Goal: Information Seeking & Learning: Learn about a topic

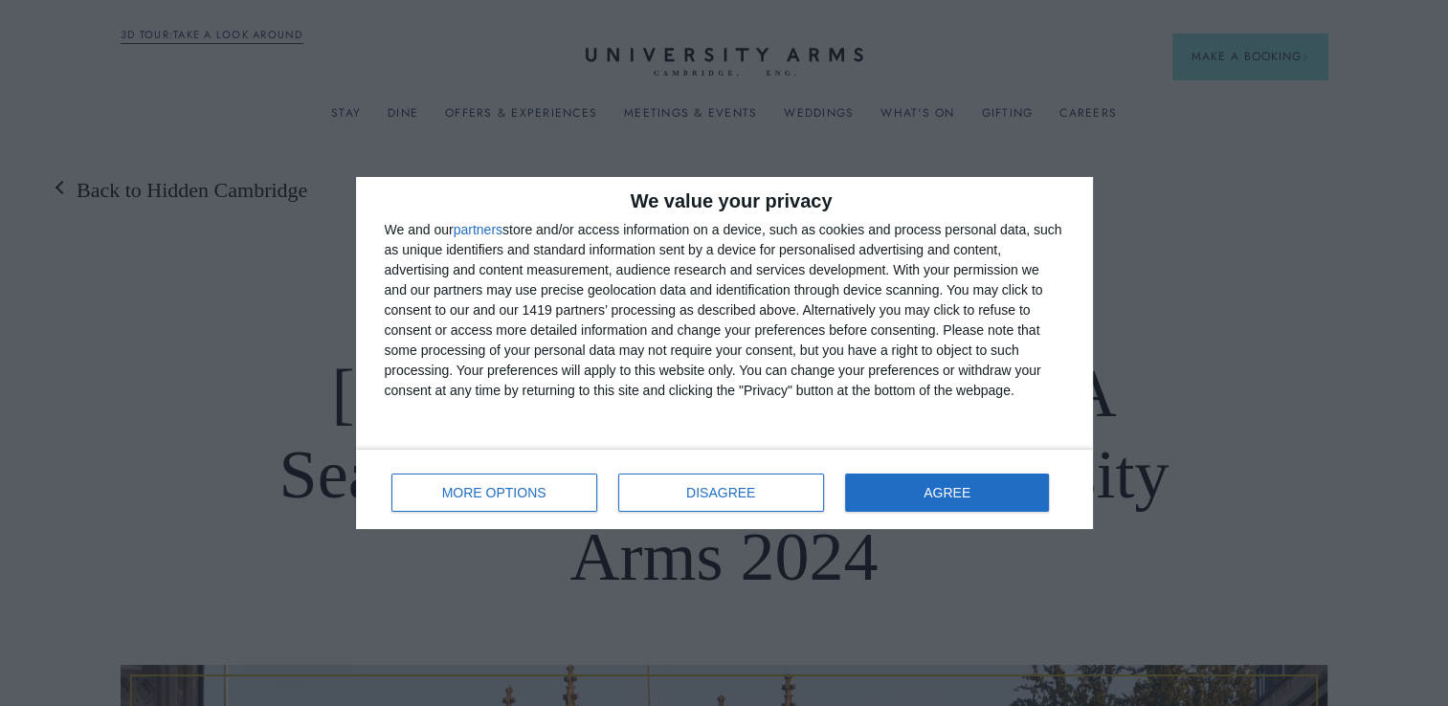
scroll to position [185, 0]
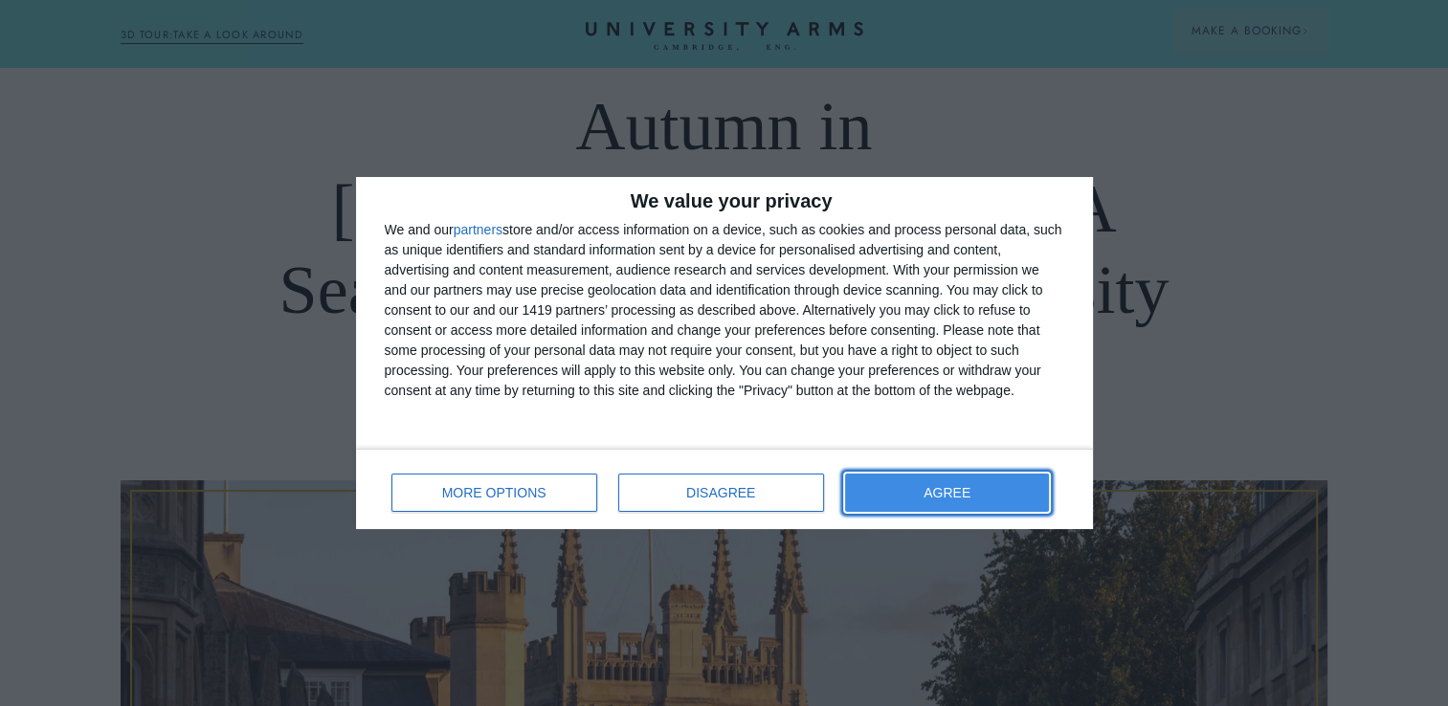
click at [1045, 488] on button "AGREE" at bounding box center [947, 493] width 205 height 38
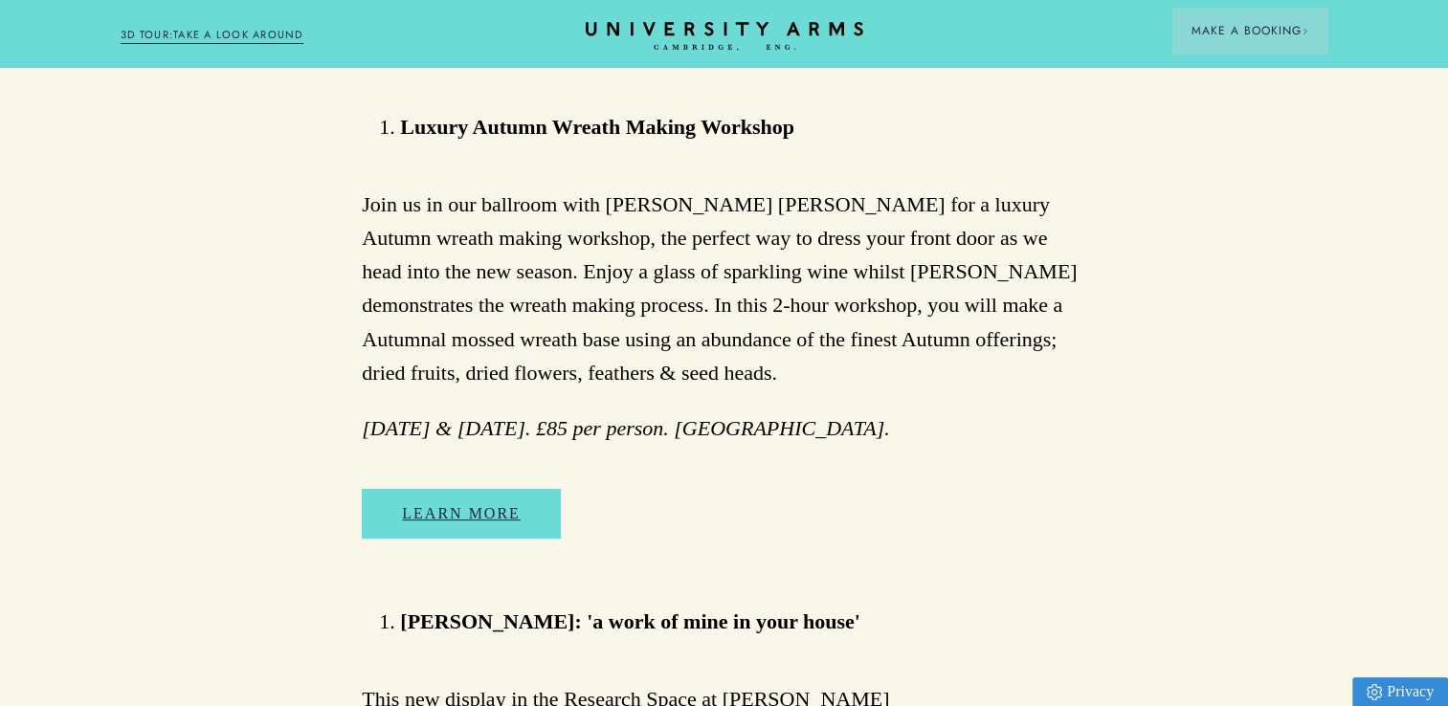
scroll to position [7607, 0]
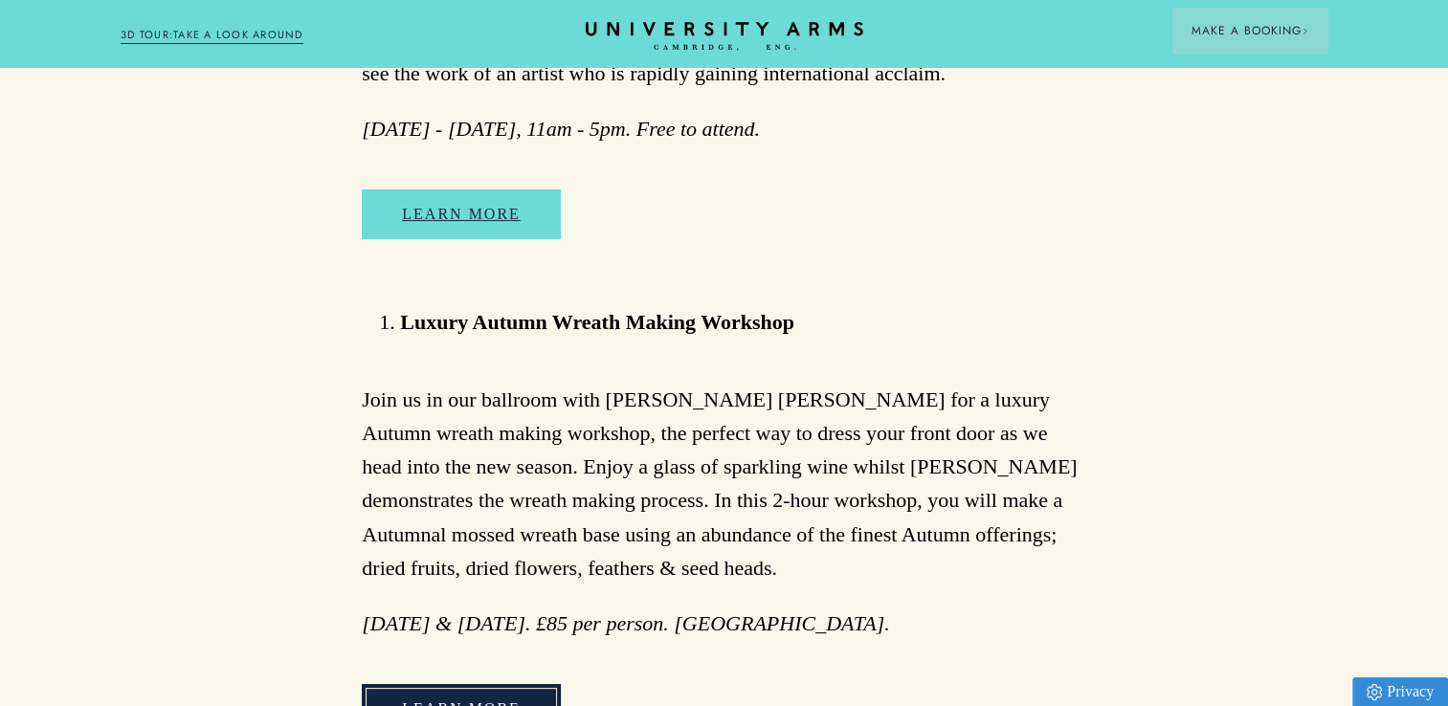
click at [483, 684] on link "Learn More" at bounding box center [461, 709] width 199 height 50
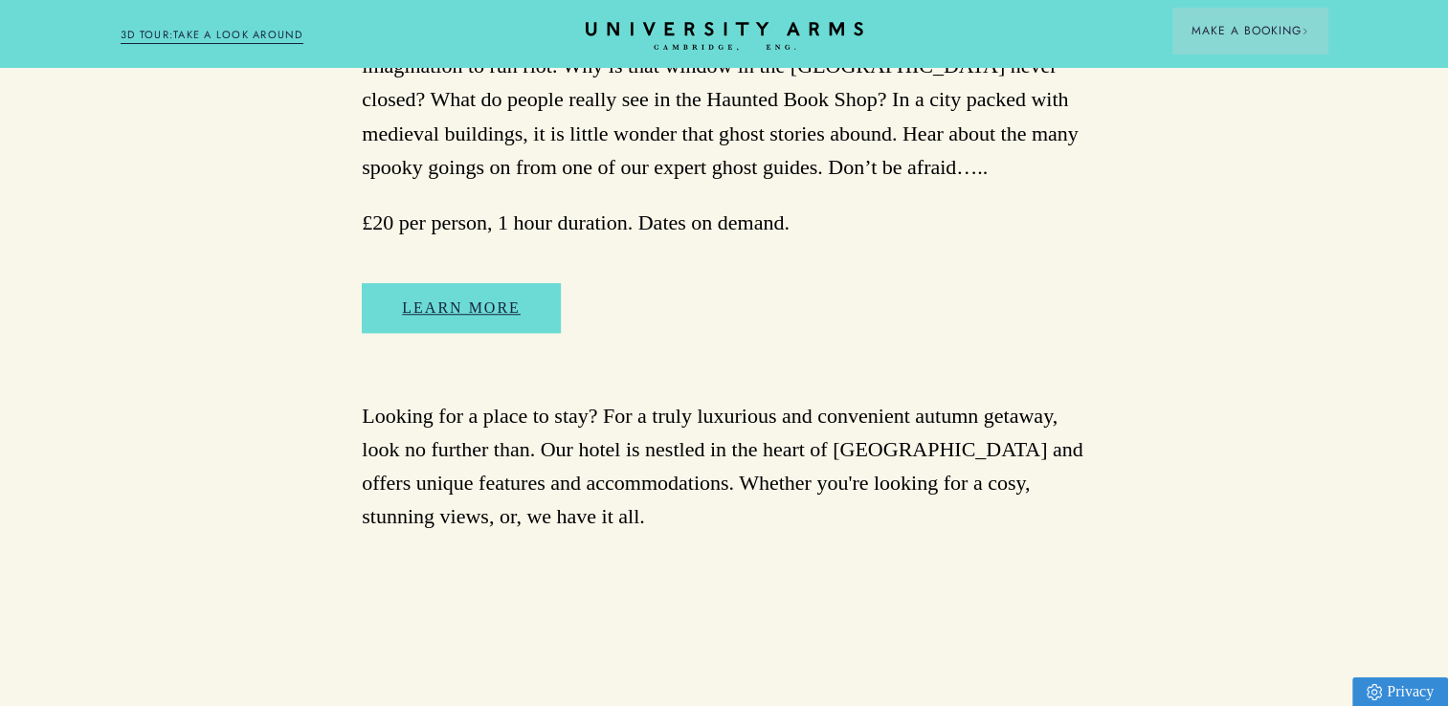
scroll to position [9368, 0]
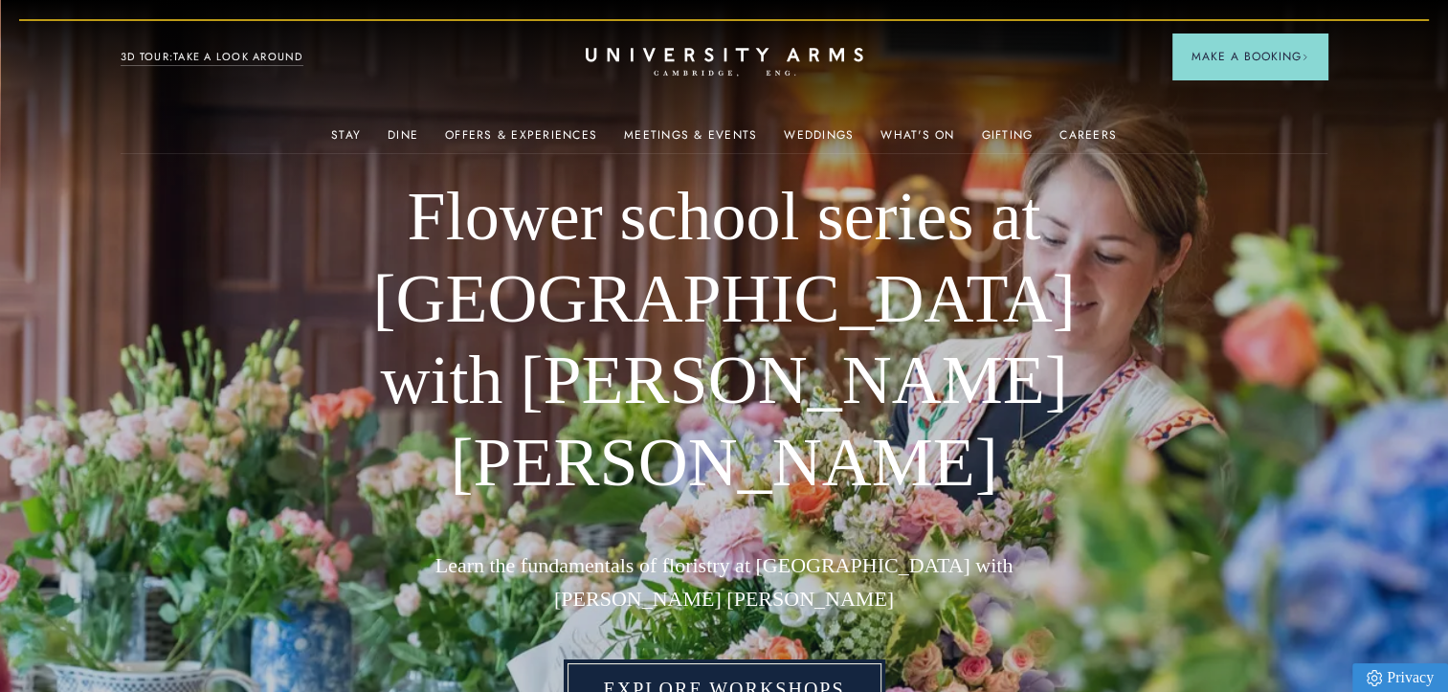
click at [607, 660] on link "Explore Workshops" at bounding box center [725, 689] width 322 height 59
